Goal: Information Seeking & Learning: Find specific fact

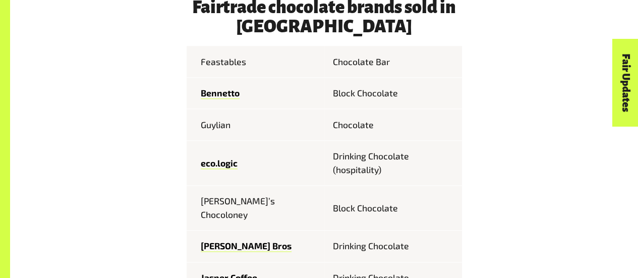
scroll to position [504, 0]
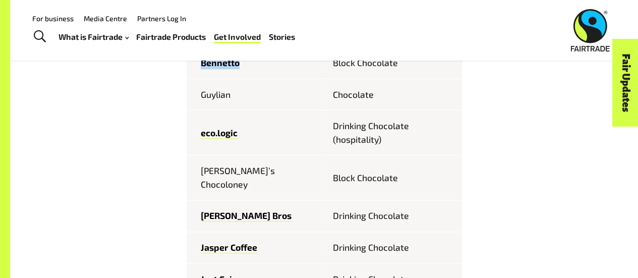
drag, startPoint x: 251, startPoint y: 67, endPoint x: 191, endPoint y: 67, distance: 60.0
click at [191, 67] on td "Bennetto" at bounding box center [255, 63] width 138 height 32
copy link "Bennetto"
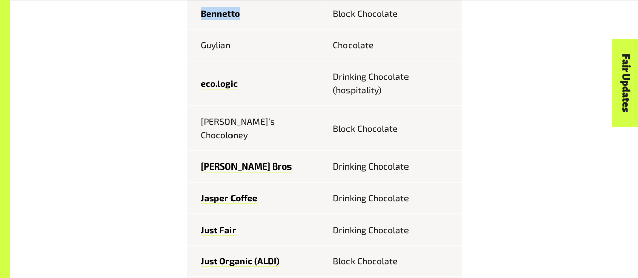
scroll to position [554, 0]
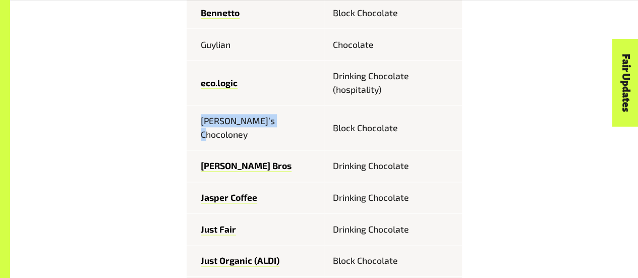
drag, startPoint x: 276, startPoint y: 121, endPoint x: 195, endPoint y: 122, distance: 81.7
click at [195, 122] on td "[PERSON_NAME]’s Chocoloney" at bounding box center [255, 127] width 138 height 45
copy td "[PERSON_NAME]’s Chocoloney"
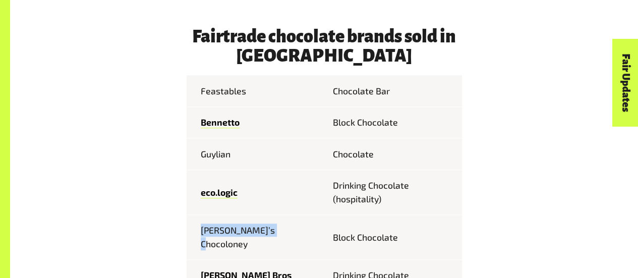
scroll to position [449, 0]
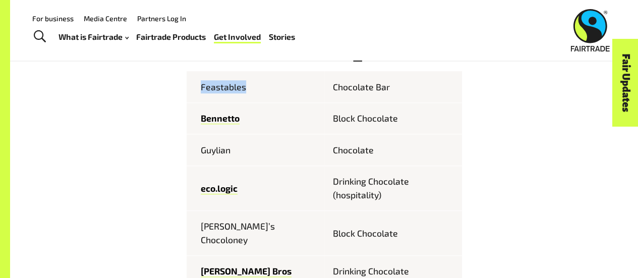
drag, startPoint x: 245, startPoint y: 89, endPoint x: 196, endPoint y: 90, distance: 49.4
click at [196, 90] on td "Feastables" at bounding box center [255, 86] width 138 height 31
copy td "Feastables"
